Goal: Task Accomplishment & Management: Complete application form

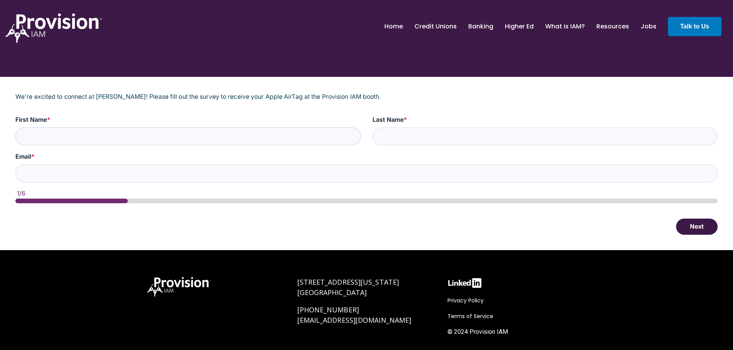
click at [46, 136] on input "First Name *" at bounding box center [187, 137] width 345 height 18
type input "[PERSON_NAME] [PERSON_NAME]"
type input "More"
type input "[EMAIL_ADDRESS][DOMAIN_NAME]"
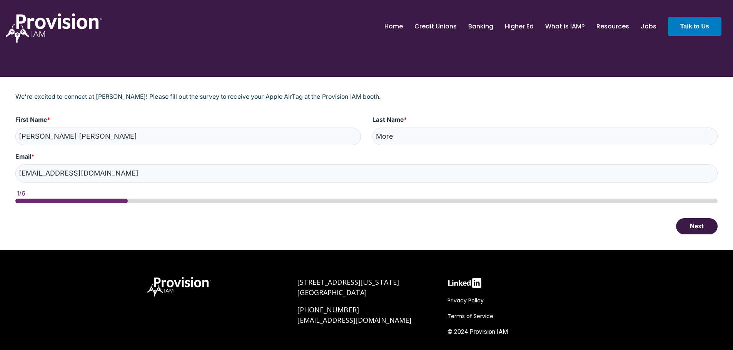
click at [694, 230] on button "Next" at bounding box center [697, 226] width 42 height 16
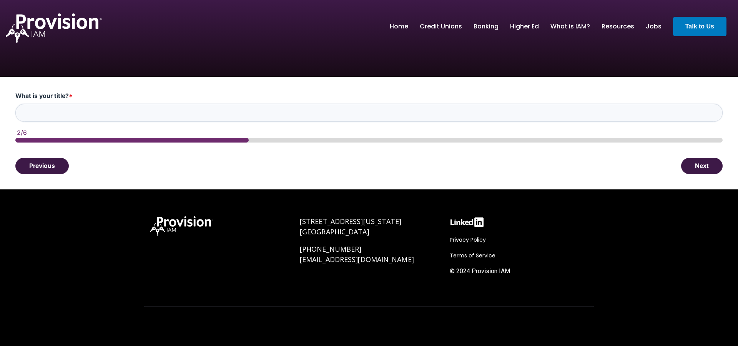
click at [59, 111] on input "What is your title? *" at bounding box center [369, 113] width 708 height 18
type input "COO/EVP"
click at [702, 164] on button "Next" at bounding box center [702, 166] width 42 height 16
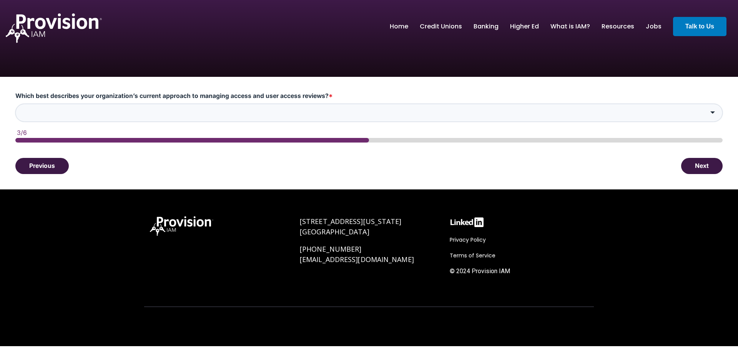
click at [47, 112] on input "Which best describes your organization’s current approach to managing access an…" at bounding box center [369, 113] width 708 height 18
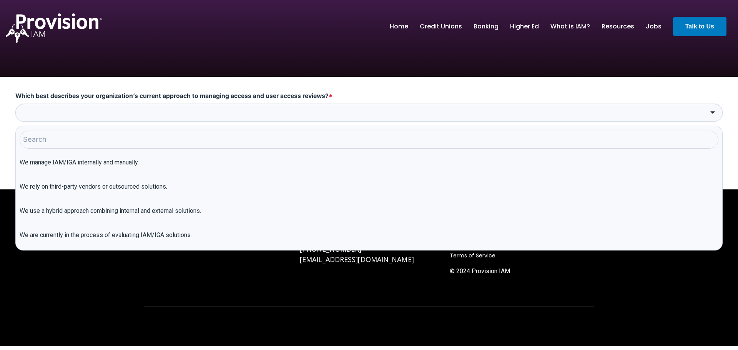
click at [47, 112] on input "Which best describes your organization’s current approach to managing access an…" at bounding box center [369, 113] width 708 height 18
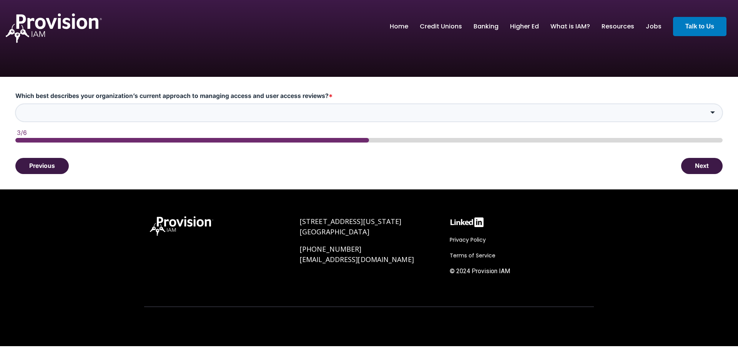
click at [47, 112] on input "Which best describes your organization’s current approach to managing access an…" at bounding box center [369, 113] width 708 height 18
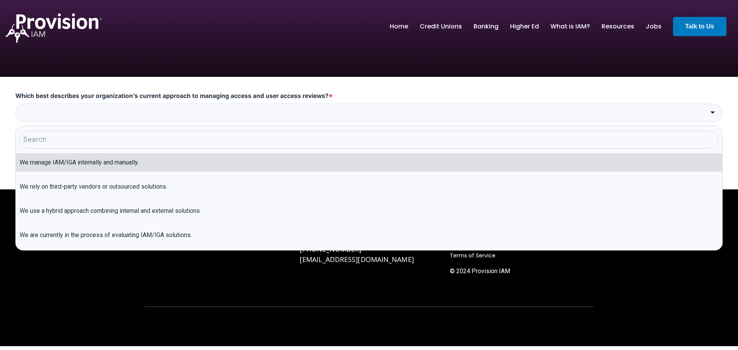
click at [89, 163] on li "We manage IAM/IGA internally and manually." at bounding box center [369, 162] width 707 height 18
type input "We manage IAM/IGA internally and manually."
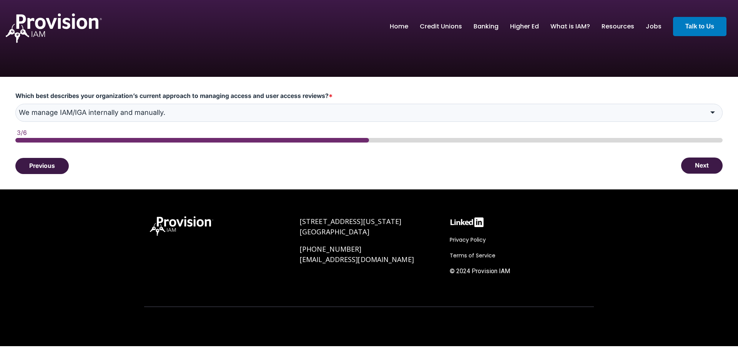
click at [707, 168] on button "Next" at bounding box center [702, 166] width 42 height 16
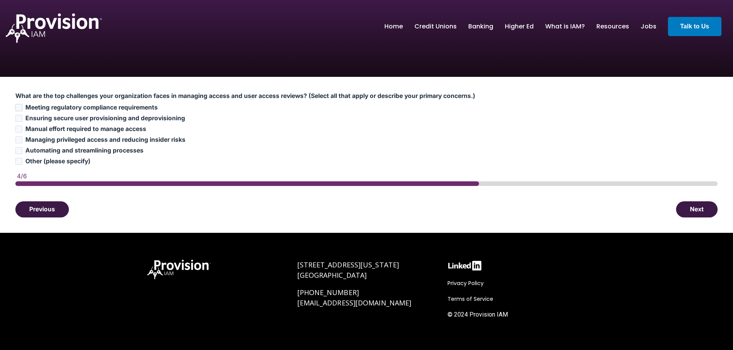
click at [18, 108] on input "Meeting regulatory compliance requirements" at bounding box center [18, 107] width 7 height 7
checkbox input "true"
click at [20, 117] on input "Ensuring secure user provisioning and deprovisioning" at bounding box center [18, 118] width 7 height 7
checkbox input "true"
click at [20, 140] on input "Managing privileged access and reducing insider risks" at bounding box center [18, 140] width 7 height 7
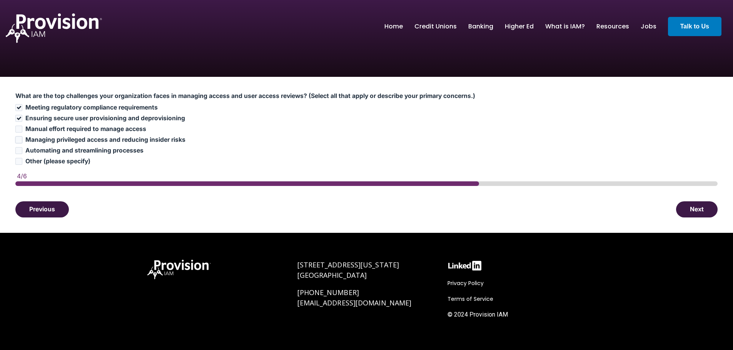
checkbox input "true"
click at [19, 151] on input "Automating and streamlining processes" at bounding box center [18, 150] width 7 height 7
checkbox input "true"
click at [693, 208] on button "Next" at bounding box center [697, 209] width 42 height 16
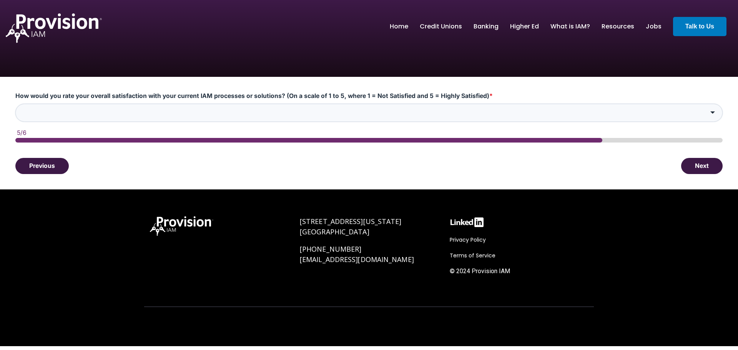
click at [58, 109] on input "How would you rate your overall satisfaction with your current IAM processes or…" at bounding box center [369, 113] width 708 height 18
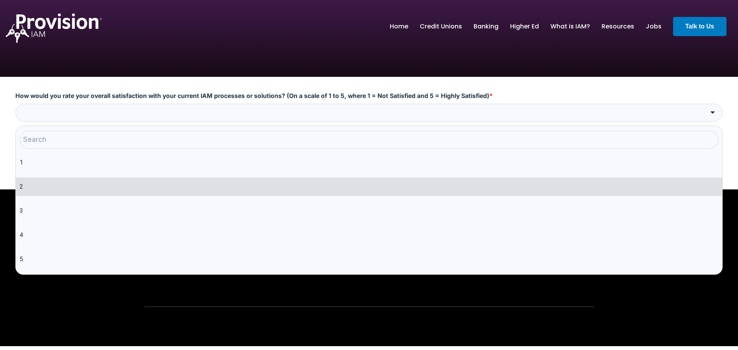
click at [22, 183] on li "2" at bounding box center [369, 187] width 707 height 18
type input "2"
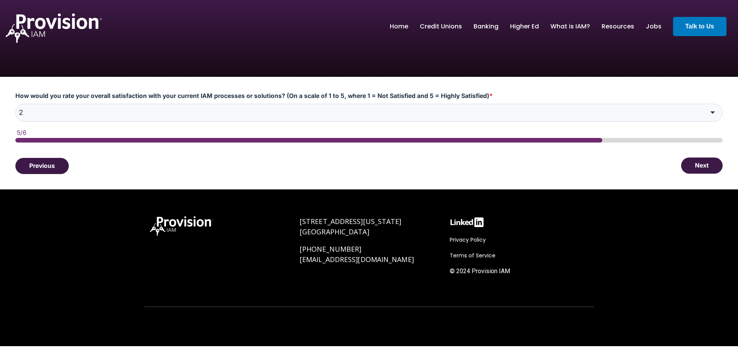
click at [710, 167] on button "Next" at bounding box center [702, 166] width 42 height 16
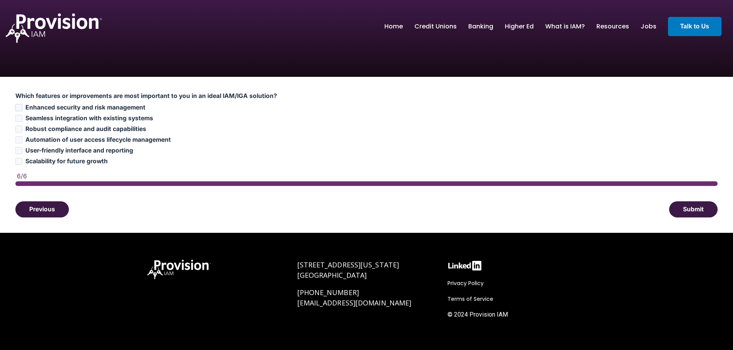
click at [19, 108] on input "Enhanced security and risk management" at bounding box center [18, 107] width 7 height 7
checkbox input "true"
click at [20, 117] on input "Seamless integration with existing systems" at bounding box center [18, 118] width 7 height 7
checkbox input "true"
click at [18, 138] on input "Automation of user access lifecycle management" at bounding box center [18, 140] width 7 height 7
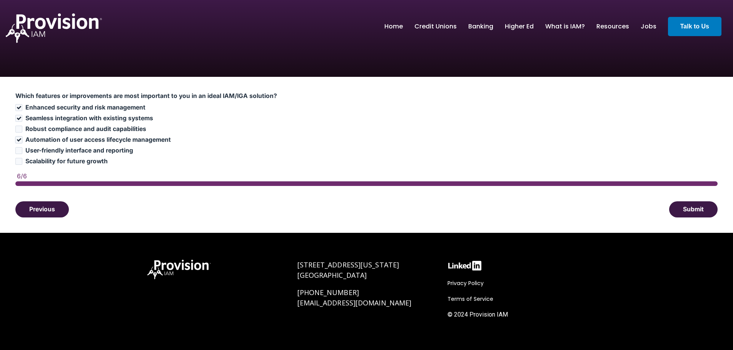
checkbox input "true"
click at [696, 208] on button "Submit" at bounding box center [693, 209] width 48 height 16
